Goal: Task Accomplishment & Management: Manage account settings

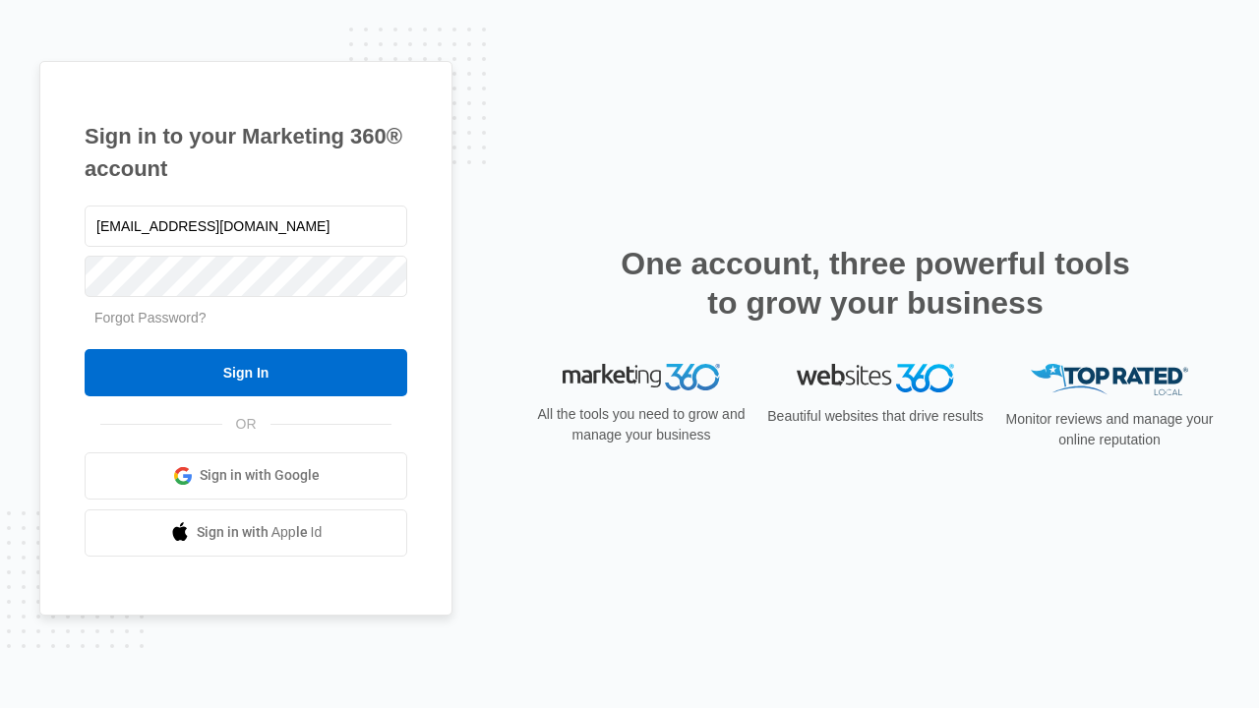
type input "dankie614@gmail.com"
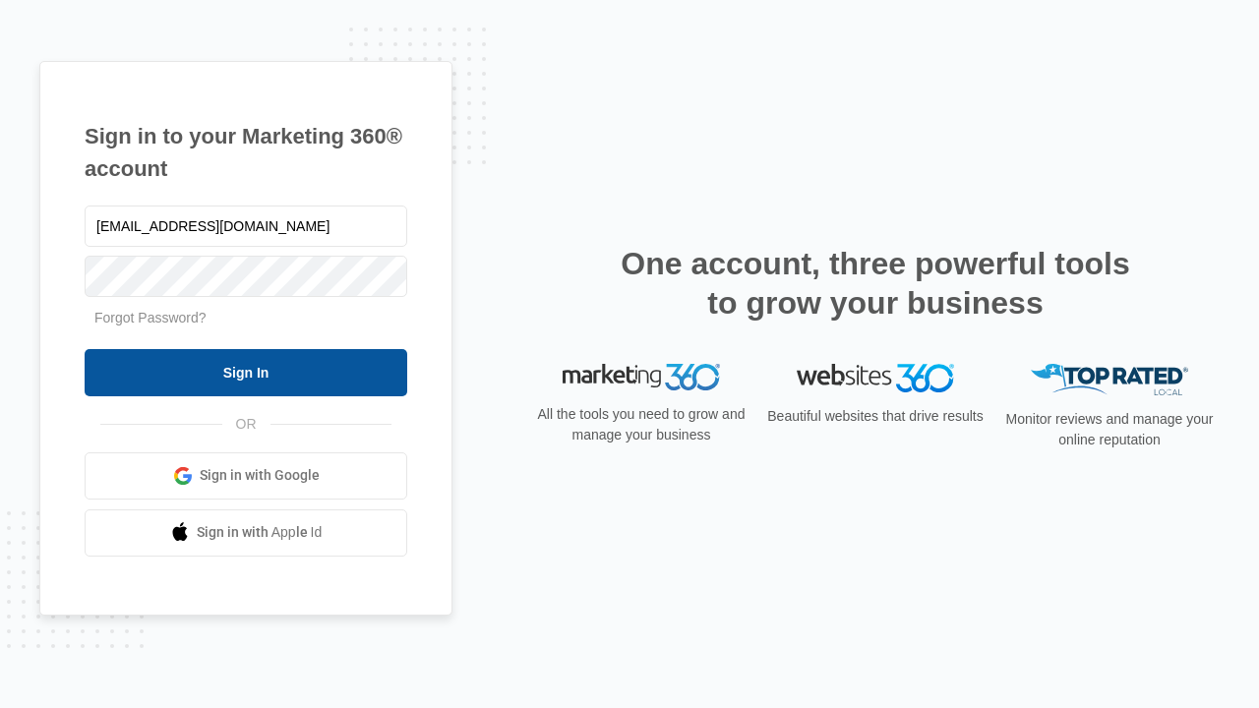
click at [246, 372] on input "Sign In" at bounding box center [246, 372] width 323 height 47
